Goal: Task Accomplishment & Management: Use online tool/utility

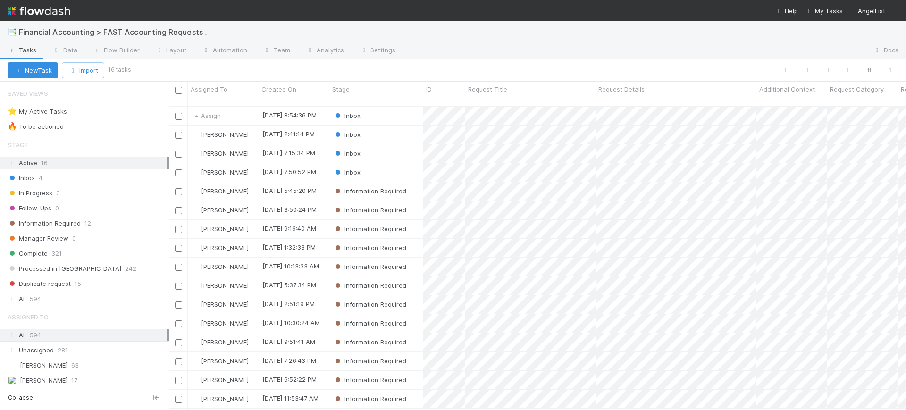
scroll to position [303, 728]
click at [406, 125] on div "Inbox" at bounding box center [376, 134] width 94 height 18
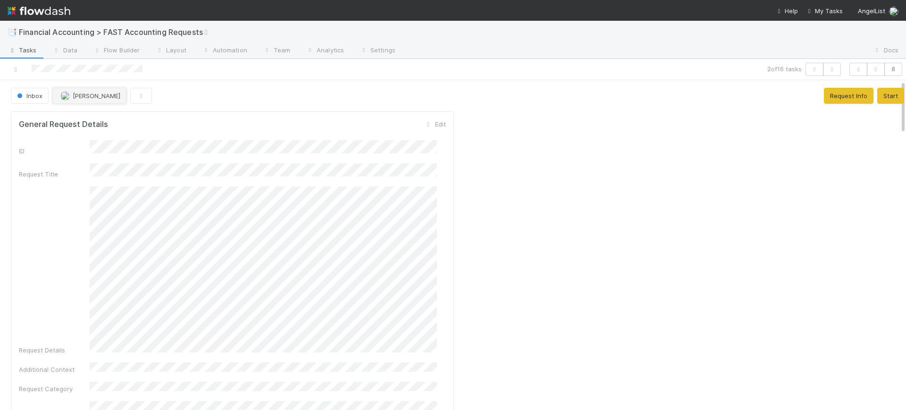
click at [90, 95] on span "[PERSON_NAME]" at bounding box center [97, 96] width 48 height 8
click at [17, 69] on icon at bounding box center [15, 70] width 9 height 6
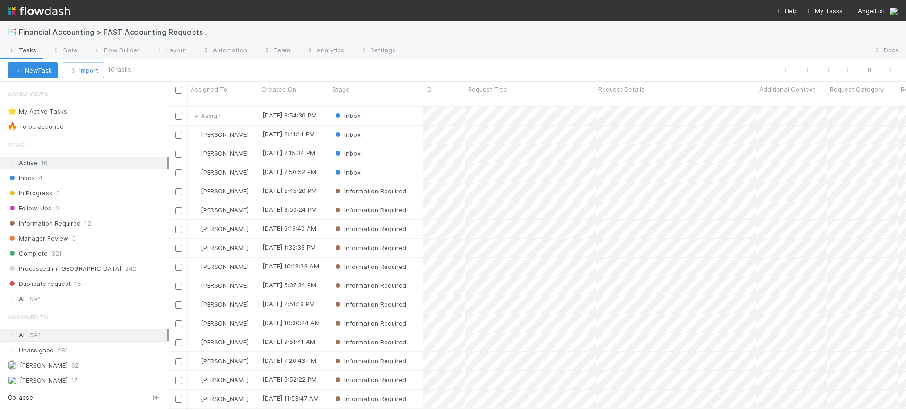
scroll to position [303, 728]
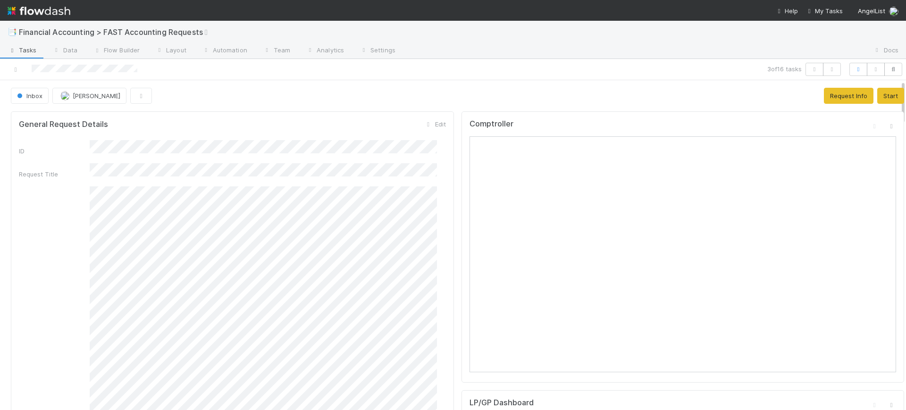
drag, startPoint x: 894, startPoint y: 150, endPoint x: 883, endPoint y: 66, distance: 84.7
click at [883, 66] on div "3 of 16 tasks Inbox [PERSON_NAME] Request Info Start General Request Details Ed…" at bounding box center [453, 234] width 906 height 351
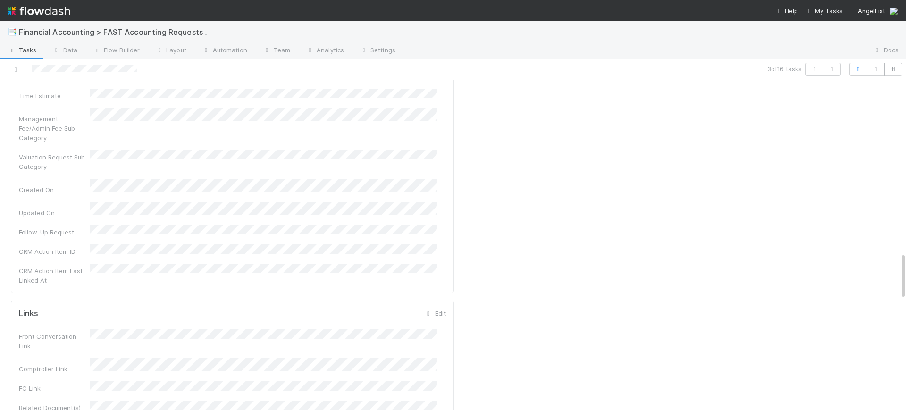
scroll to position [1226, 0]
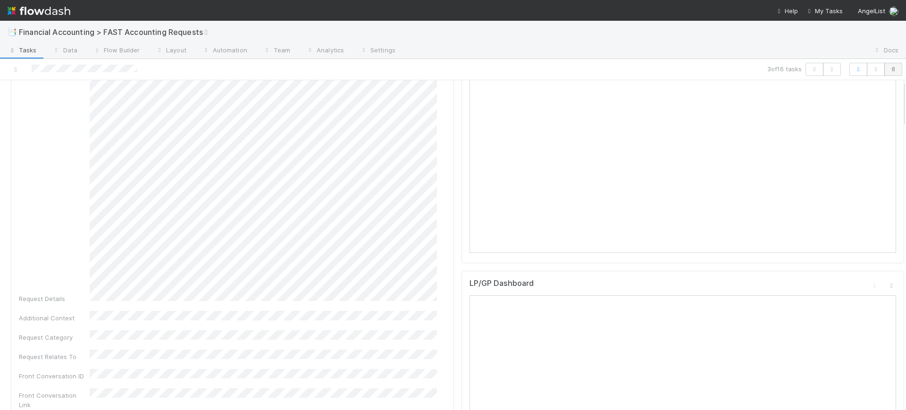
scroll to position [0, 0]
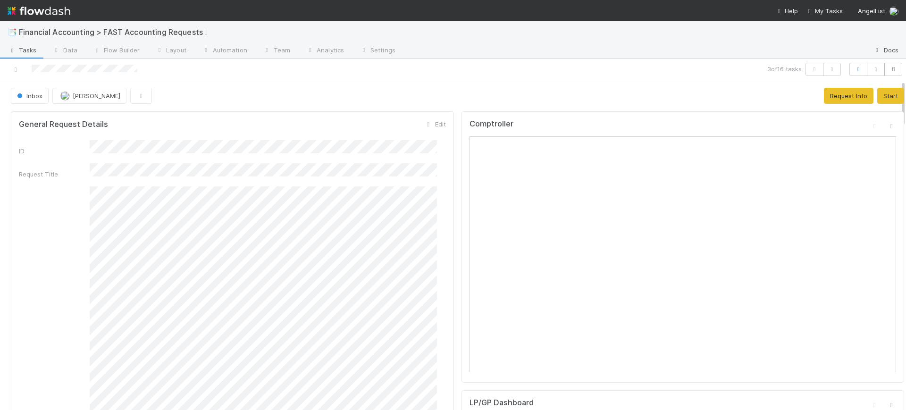
drag, startPoint x: 894, startPoint y: 285, endPoint x: 887, endPoint y: 51, distance: 233.6
click at [887, 51] on div "📑 Financial Accounting > FAST Accounting Requests Tasks Data Flow Builder Layou…" at bounding box center [453, 215] width 906 height 389
click at [35, 96] on span "Inbox" at bounding box center [28, 96] width 27 height 8
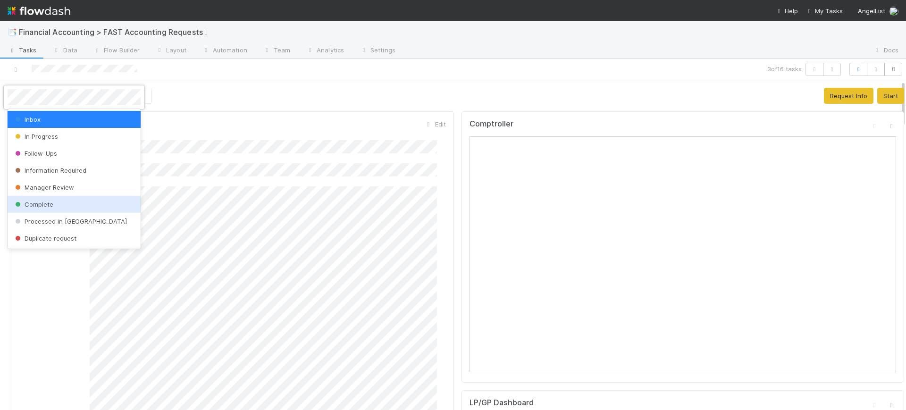
click at [35, 202] on span "Complete" at bounding box center [33, 204] width 40 height 8
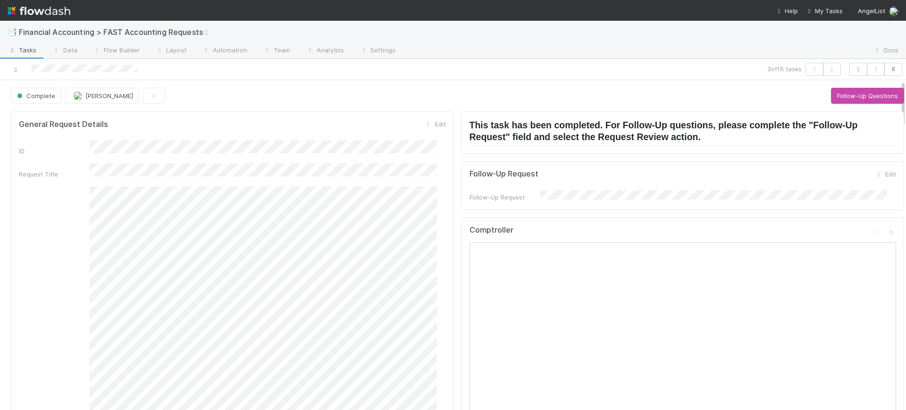
click at [17, 69] on icon at bounding box center [15, 70] width 9 height 6
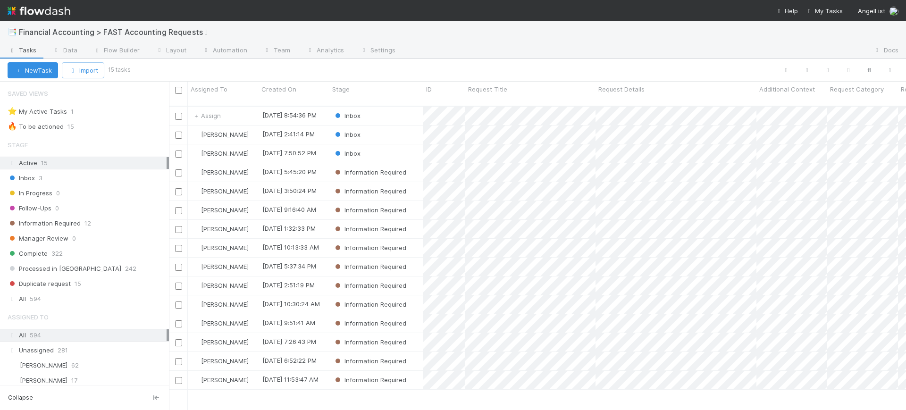
scroll to position [303, 728]
click at [251, 276] on div "[PERSON_NAME]" at bounding box center [223, 285] width 71 height 18
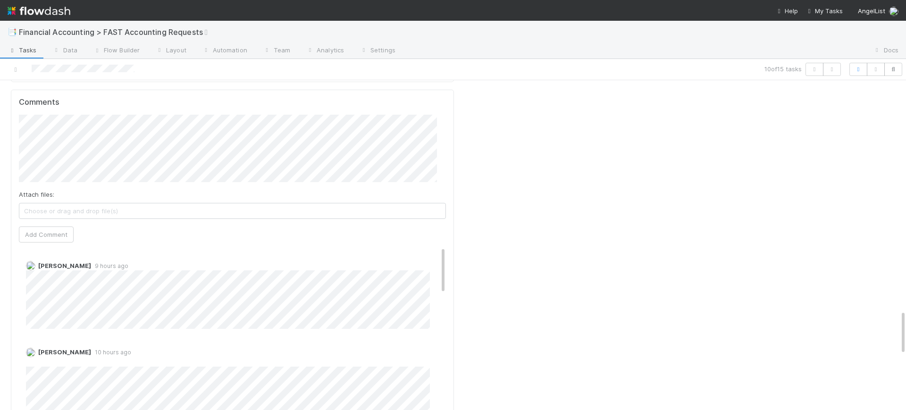
scroll to position [1645, 0]
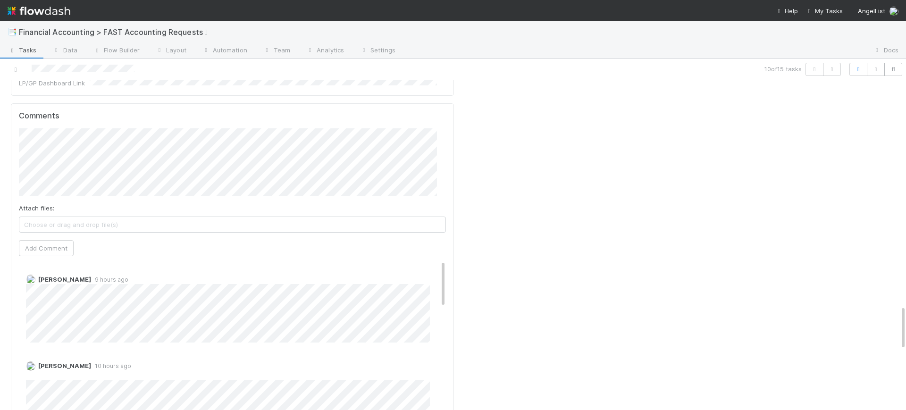
drag, startPoint x: 894, startPoint y: 106, endPoint x: 905, endPoint y: 327, distance: 221.5
click at [905, 327] on div "📑 Financial Accounting > FAST Accounting Requests Tasks Data Flow Builder Layou…" at bounding box center [453, 215] width 906 height 389
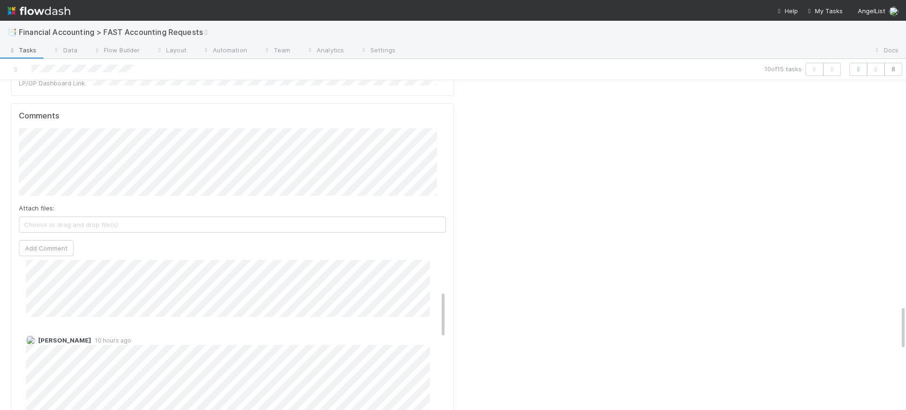
drag, startPoint x: 435, startPoint y: 111, endPoint x: 434, endPoint y: 142, distance: 30.7
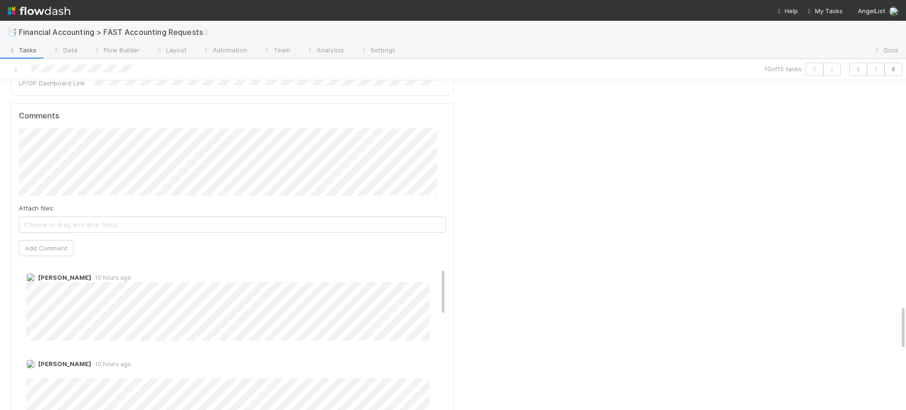
scroll to position [0, 0]
drag, startPoint x: 433, startPoint y: 152, endPoint x: 435, endPoint y: 95, distance: 57.1
click at [435, 111] on div "Comments Attach files: Choose or drag and drop file(s) Add Comment [PERSON_NAME…" at bounding box center [232, 279] width 427 height 337
drag, startPoint x: 892, startPoint y: 317, endPoint x: 891, endPoint y: 286, distance: 31.6
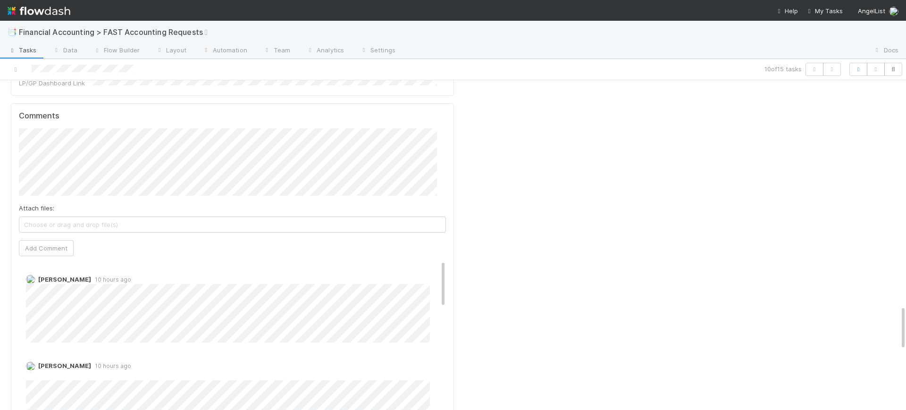
drag, startPoint x: 892, startPoint y: 319, endPoint x: 893, endPoint y: 308, distance: 10.9
click at [905, 320] on div at bounding box center [906, 245] width 0 height 330
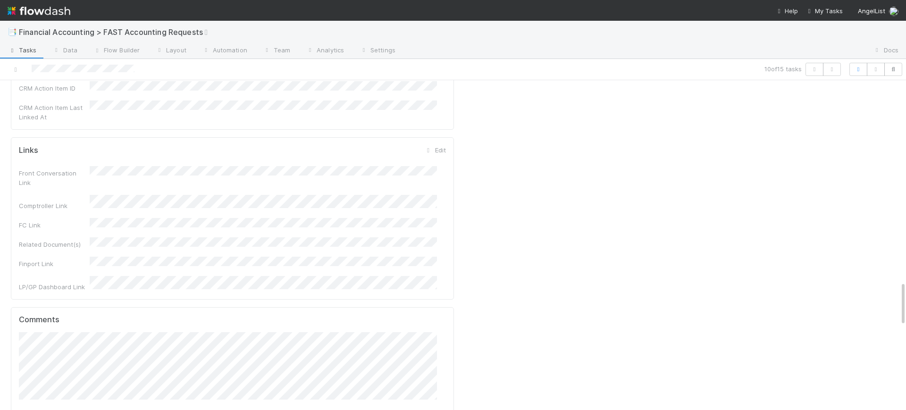
scroll to position [1428, 0]
drag, startPoint x: 893, startPoint y: 320, endPoint x: 893, endPoint y: 290, distance: 29.7
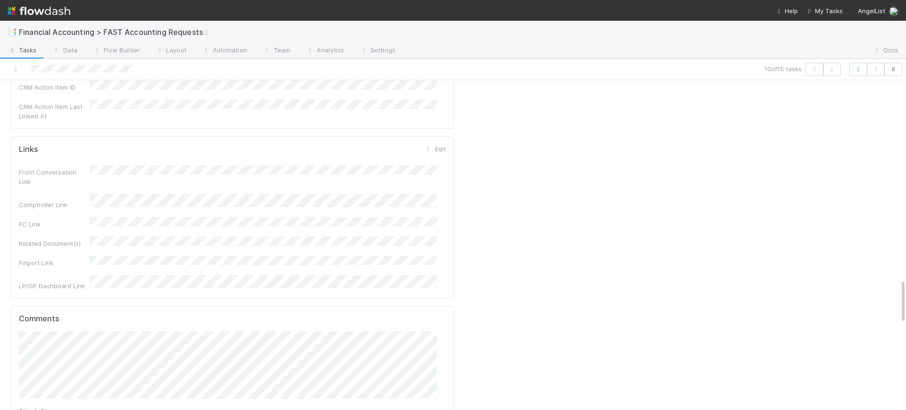
scroll to position [1451, 0]
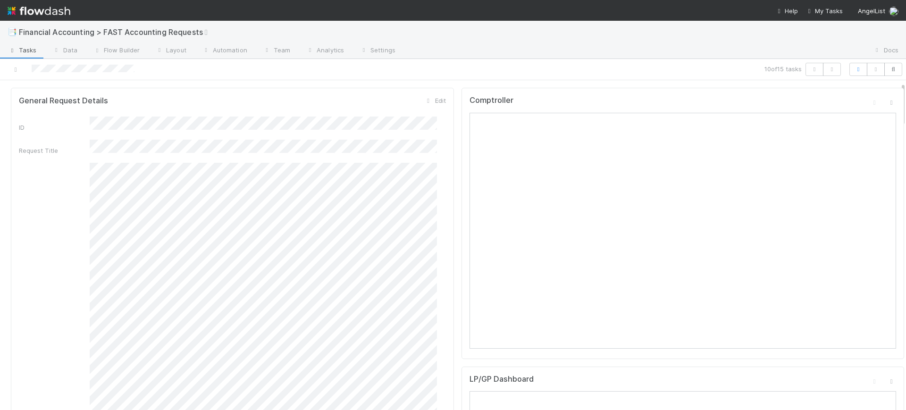
scroll to position [0, 0]
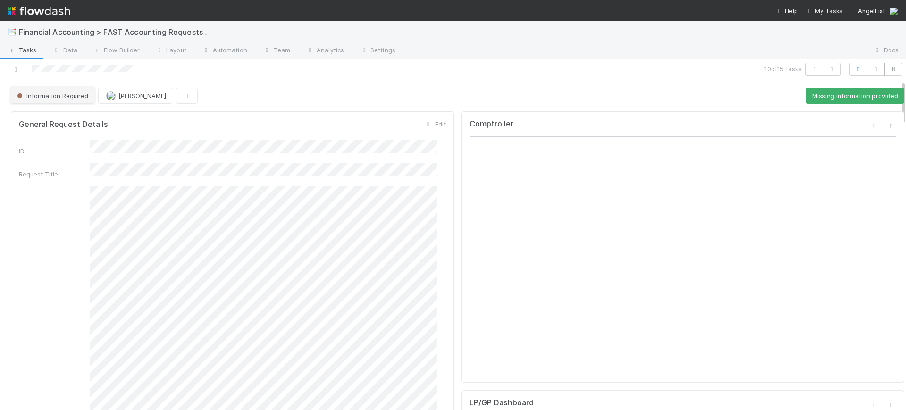
click at [44, 89] on button "Information Required" at bounding box center [52, 96] width 83 height 16
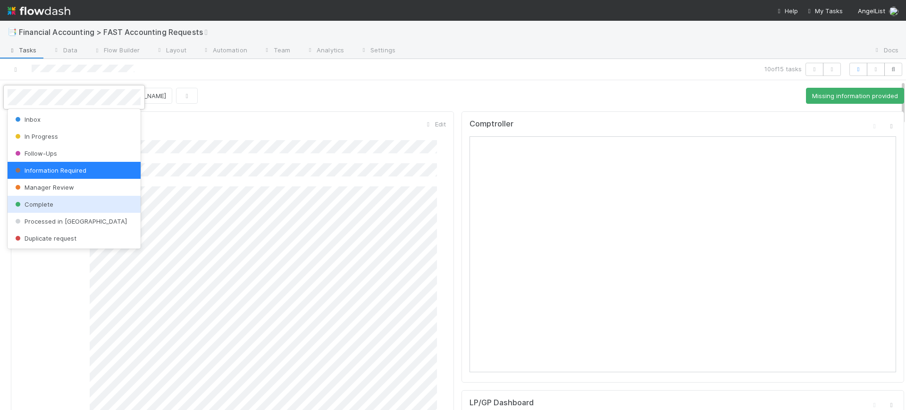
click at [63, 199] on div "Complete" at bounding box center [74, 204] width 133 height 17
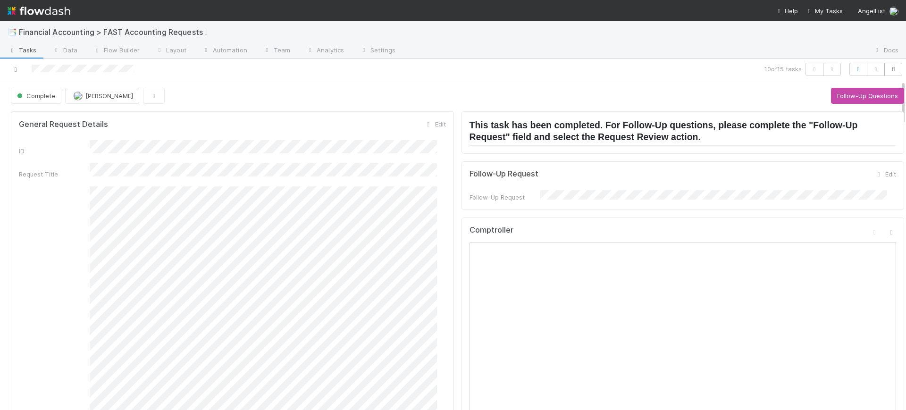
click at [13, 66] on link at bounding box center [15, 69] width 9 height 9
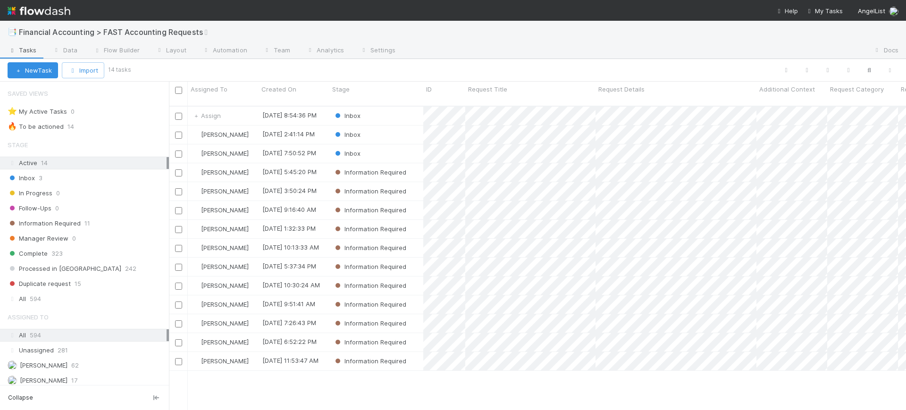
scroll to position [303, 728]
